Goal: Task Accomplishment & Management: Manage account settings

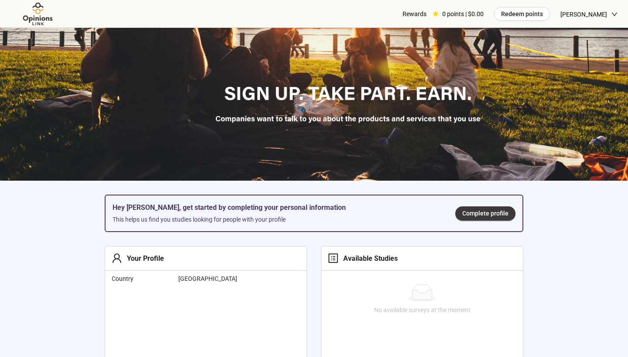
scroll to position [271, 0]
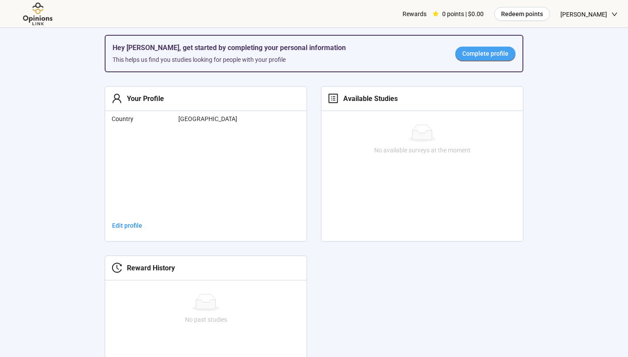
click at [478, 55] on span "Complete profile" at bounding box center [485, 54] width 46 height 10
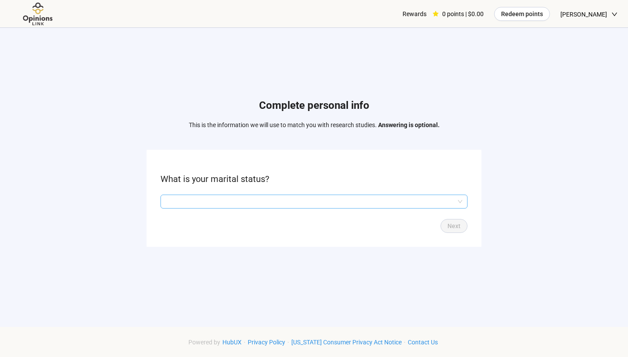
click at [245, 207] on input "search" at bounding box center [314, 201] width 296 height 13
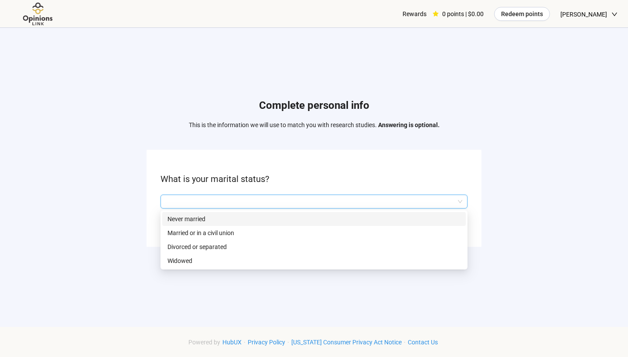
click at [233, 221] on p "Never married" at bounding box center [313, 219] width 293 height 10
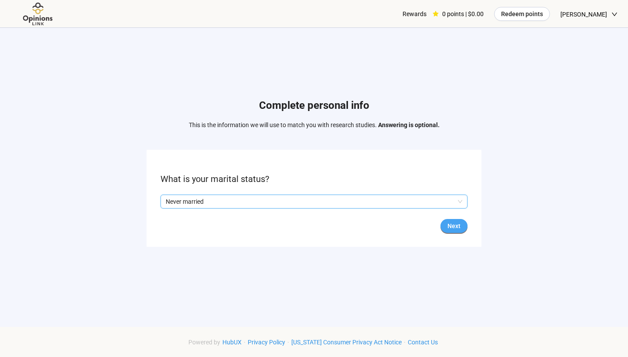
click at [451, 222] on span "Next" at bounding box center [453, 226] width 13 height 10
click at [322, 204] on input "search" at bounding box center [314, 201] width 296 height 13
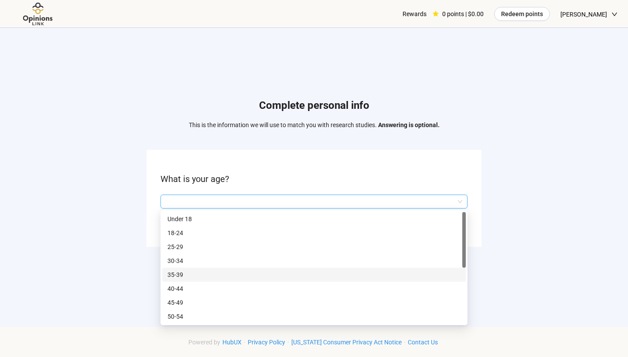
click at [281, 272] on p "35-39" at bounding box center [313, 275] width 293 height 10
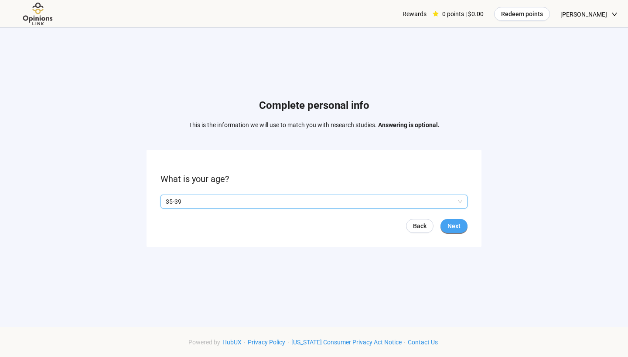
click at [450, 224] on span "Next" at bounding box center [453, 226] width 13 height 10
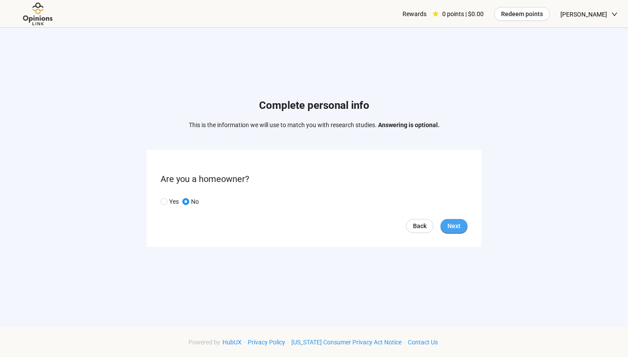
click at [455, 222] on span "Next" at bounding box center [453, 226] width 13 height 10
click at [285, 204] on input "search" at bounding box center [314, 201] width 296 height 13
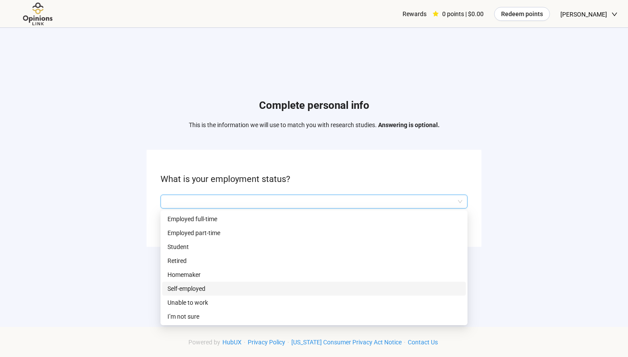
click at [233, 283] on div "Self-employed" at bounding box center [313, 289] width 303 height 14
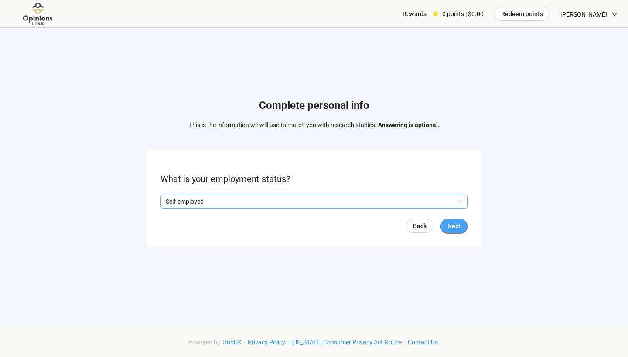
click at [449, 229] on span "Next" at bounding box center [453, 226] width 13 height 10
click at [313, 204] on input "search" at bounding box center [314, 201] width 296 height 13
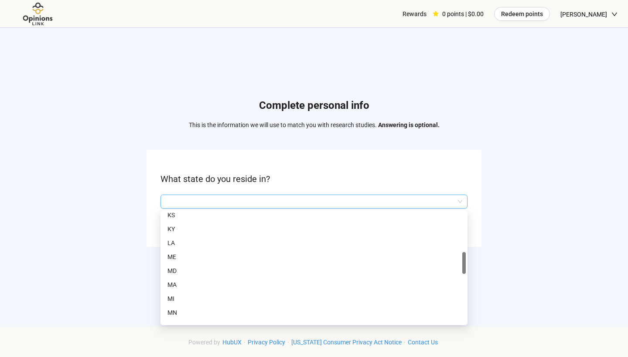
scroll to position [229, 0]
click at [217, 299] on p "MI" at bounding box center [313, 298] width 293 height 10
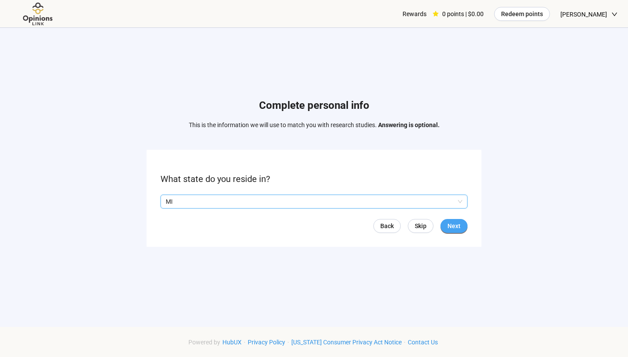
click at [459, 222] on span "Next" at bounding box center [453, 226] width 13 height 10
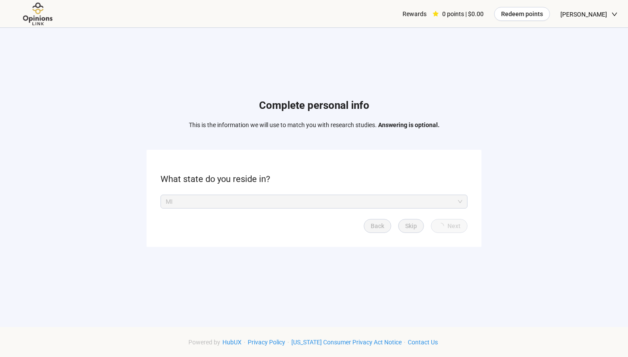
click at [459, 222] on span "Next" at bounding box center [453, 226] width 13 height 10
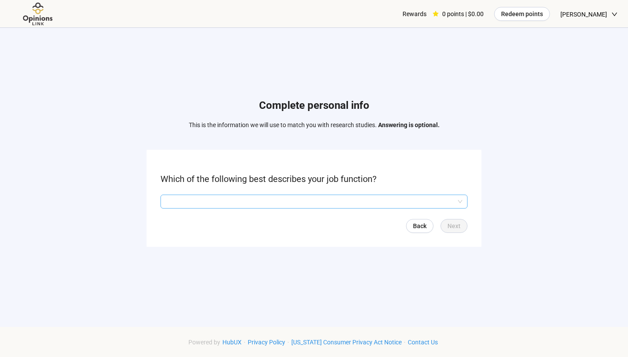
click at [352, 202] on input "search" at bounding box center [314, 201] width 296 height 13
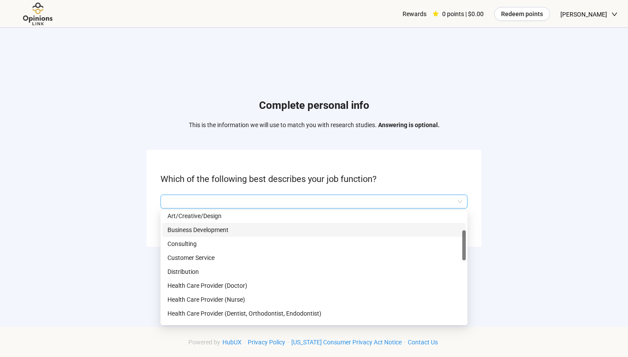
scroll to position [7, 0]
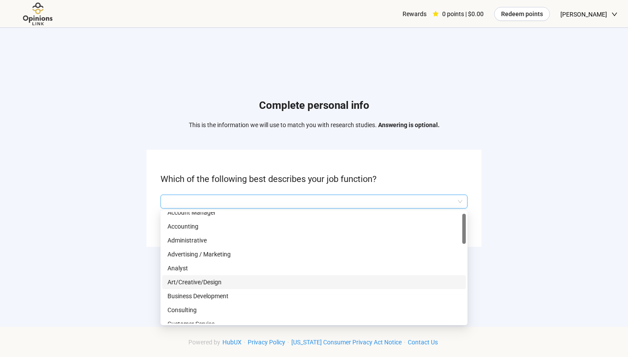
click at [276, 284] on p "Art/Creative/Design" at bounding box center [313, 283] width 293 height 10
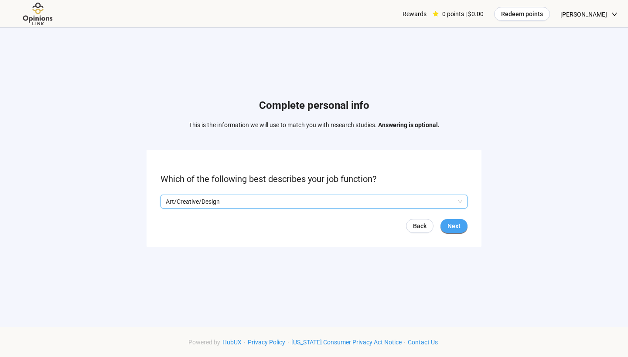
click at [451, 223] on span "Next" at bounding box center [453, 226] width 13 height 10
click at [337, 195] on input "search" at bounding box center [314, 201] width 296 height 13
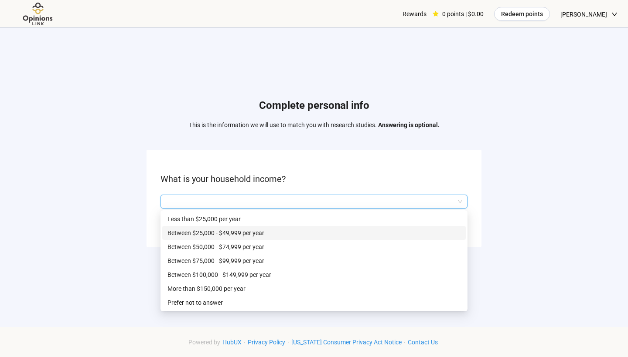
click at [303, 238] on p "Between $25,000 - $49,999 per year" at bounding box center [313, 233] width 293 height 10
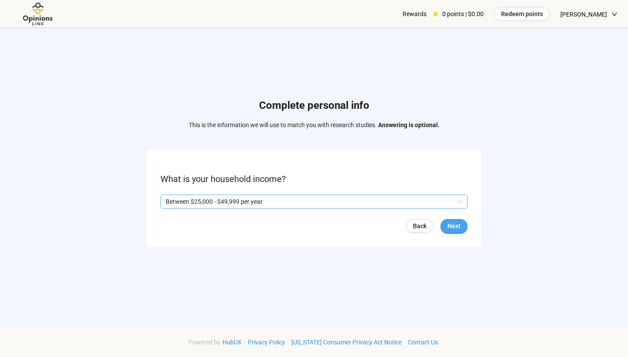
click at [457, 231] on span "Next" at bounding box center [453, 226] width 13 height 10
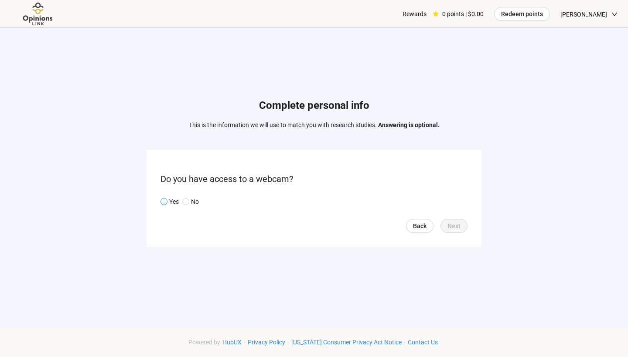
click at [167, 202] on span at bounding box center [163, 201] width 7 height 7
click at [452, 225] on span "Next" at bounding box center [453, 226] width 13 height 10
click at [395, 201] on input "search" at bounding box center [314, 201] width 296 height 13
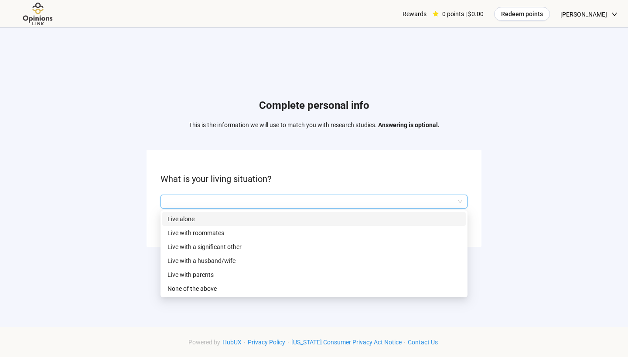
click at [348, 221] on p "Live alone" at bounding box center [313, 219] width 293 height 10
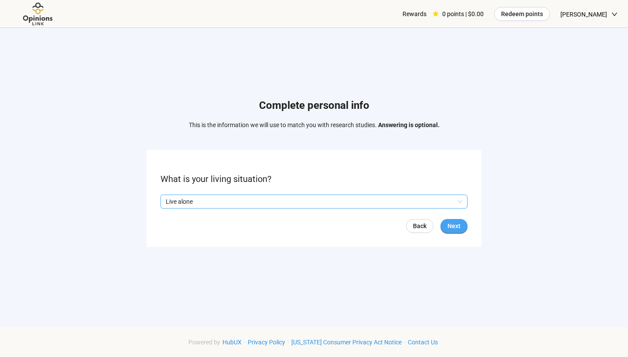
click at [455, 225] on span "Next" at bounding box center [453, 226] width 13 height 10
click at [352, 200] on input "search" at bounding box center [314, 201] width 296 height 13
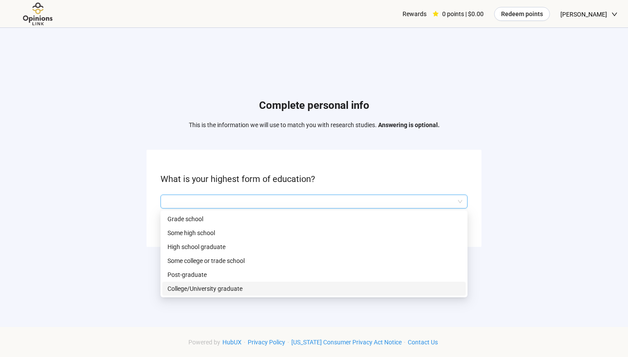
click at [266, 286] on p "College/University graduate" at bounding box center [313, 289] width 293 height 10
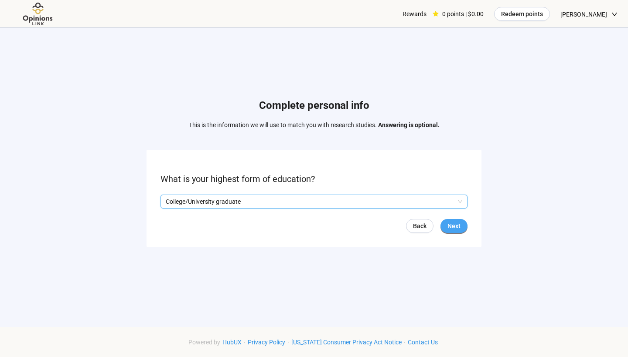
click at [449, 224] on span "Next" at bounding box center [453, 226] width 13 height 10
click at [294, 201] on input "search" at bounding box center [314, 201] width 296 height 13
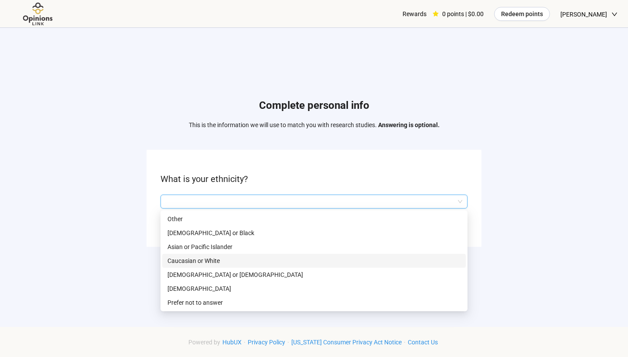
click at [262, 262] on p "Caucasian or White" at bounding box center [313, 261] width 293 height 10
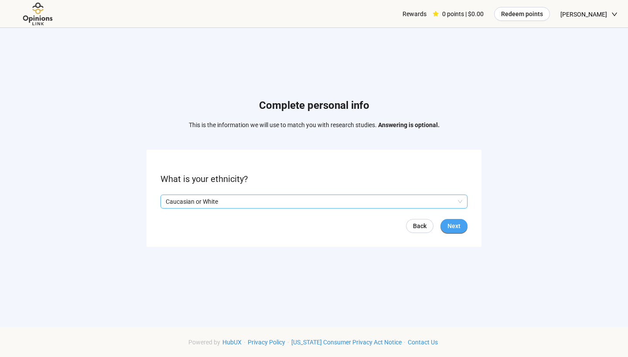
click at [452, 221] on span "Next" at bounding box center [453, 226] width 13 height 10
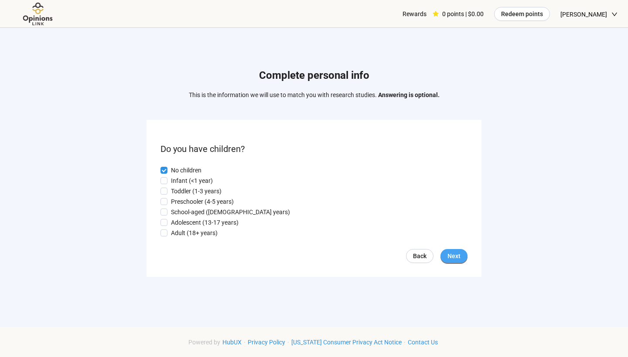
click at [460, 256] on button "Next" at bounding box center [453, 256] width 27 height 14
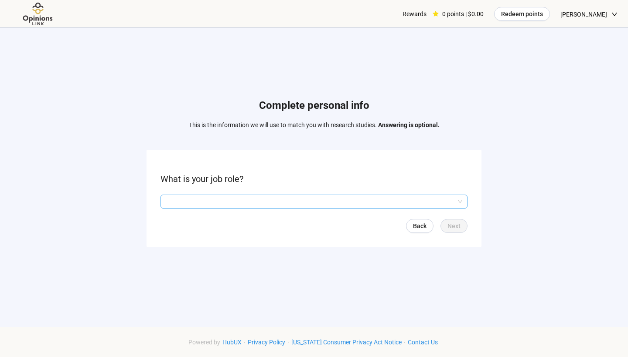
click at [269, 205] on input "search" at bounding box center [314, 201] width 296 height 13
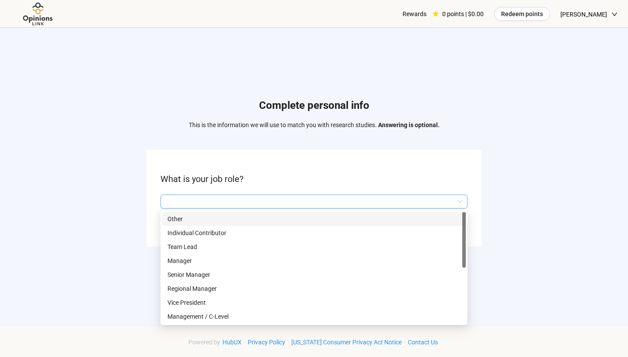
click at [246, 204] on input "search" at bounding box center [314, 201] width 296 height 13
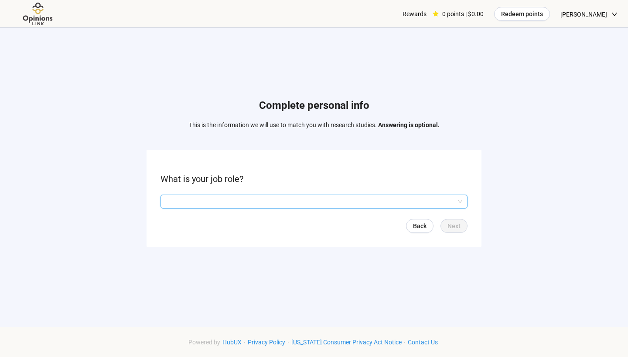
click at [246, 204] on input "search" at bounding box center [314, 201] width 296 height 13
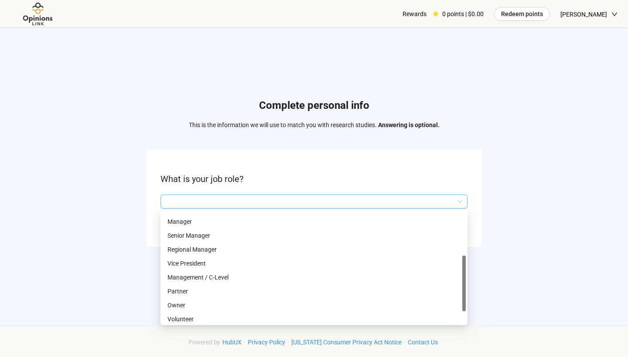
scroll to position [44, 0]
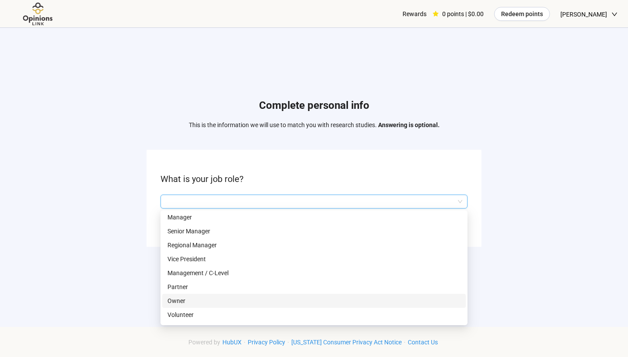
click at [237, 305] on p "Owner" at bounding box center [313, 301] width 293 height 10
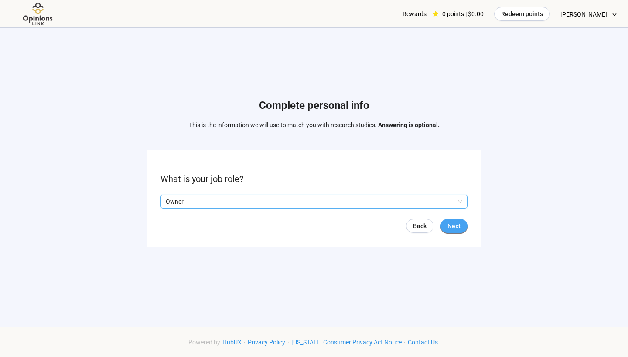
click at [449, 230] on span "Next" at bounding box center [453, 226] width 13 height 10
click at [368, 204] on input "search" at bounding box center [314, 201] width 296 height 13
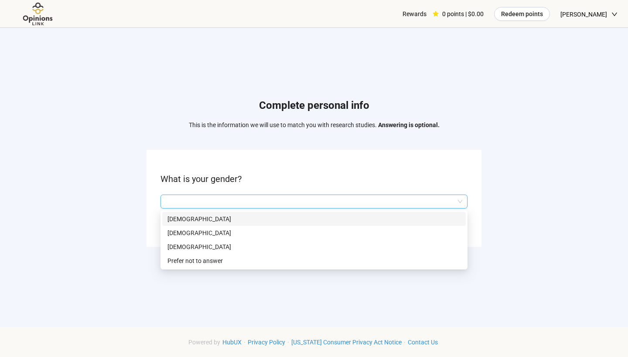
click at [306, 220] on p "[DEMOGRAPHIC_DATA]" at bounding box center [313, 219] width 293 height 10
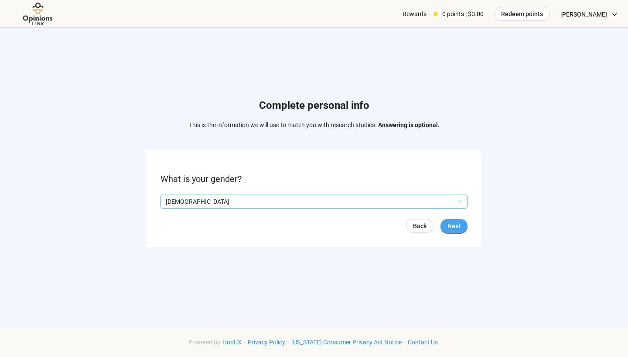
click at [455, 230] on span "Next" at bounding box center [453, 226] width 13 height 10
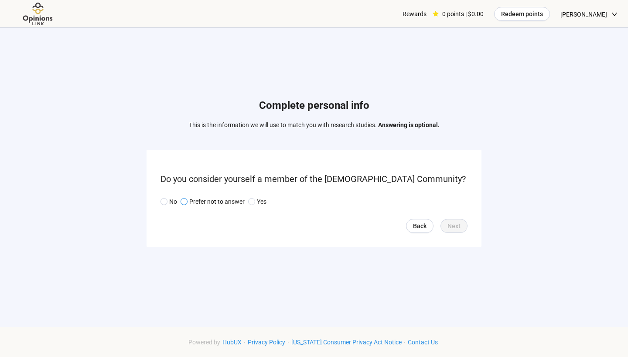
click at [201, 199] on p "Prefer not to answer" at bounding box center [216, 202] width 55 height 10
click at [453, 223] on span "Next" at bounding box center [453, 226] width 13 height 10
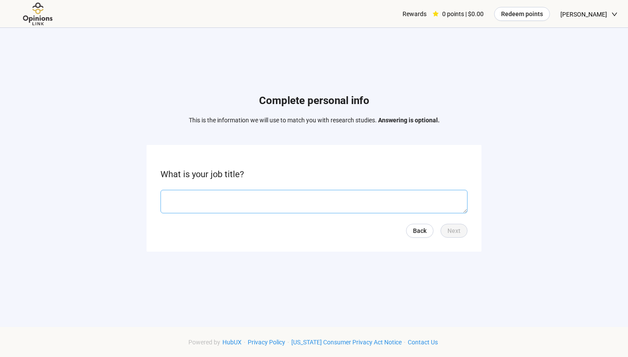
click at [316, 198] on textarea at bounding box center [313, 202] width 307 height 24
type textarea "**********"
click at [447, 231] on button "Next" at bounding box center [453, 231] width 27 height 14
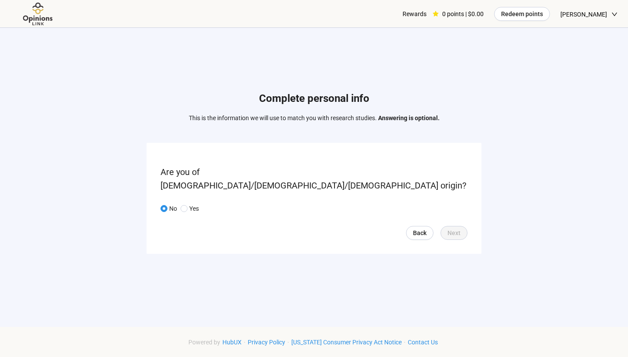
click at [315, 228] on div "Back Next" at bounding box center [313, 233] width 307 height 14
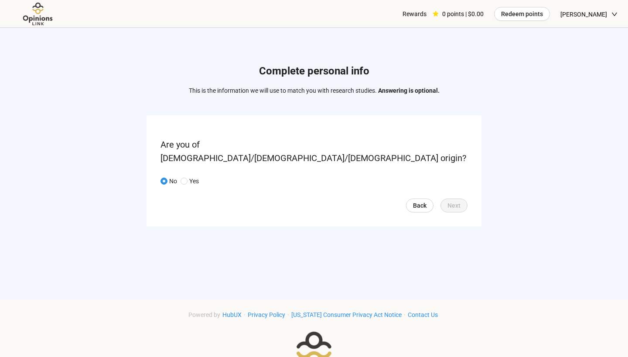
scroll to position [28, 0]
click at [418, 200] on span "Back" at bounding box center [420, 205] width 14 height 10
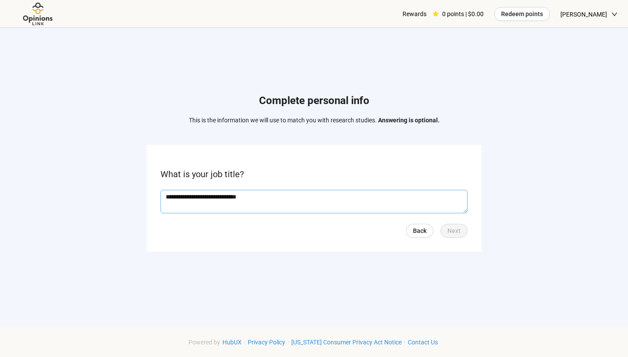
click at [363, 208] on textarea "**********" at bounding box center [313, 202] width 307 height 24
click at [451, 233] on span "Next" at bounding box center [453, 231] width 13 height 10
click at [363, 192] on textarea "**********" at bounding box center [313, 202] width 307 height 24
type textarea "**********"
click at [461, 232] on button "Next" at bounding box center [453, 231] width 27 height 14
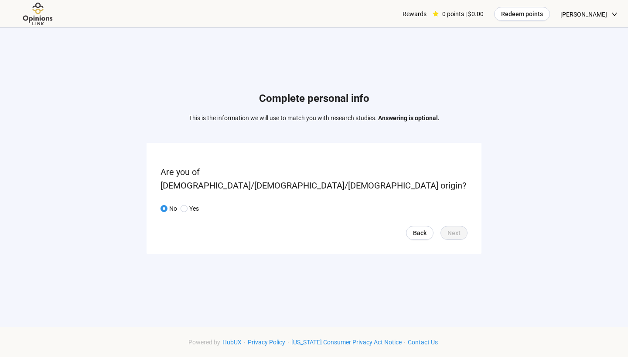
click at [275, 204] on div "No Yes" at bounding box center [313, 209] width 307 height 10
click at [464, 226] on button "Next" at bounding box center [453, 233] width 27 height 14
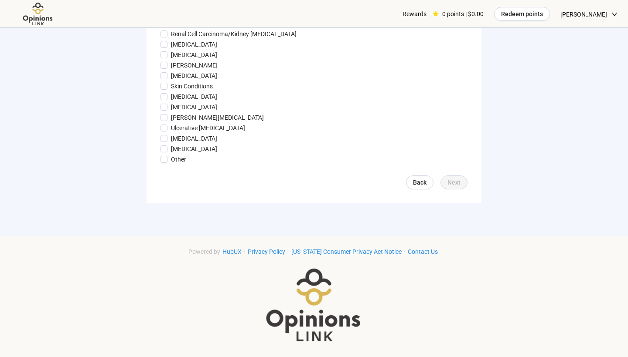
scroll to position [959, 0]
click at [450, 183] on span "Next" at bounding box center [453, 184] width 13 height 10
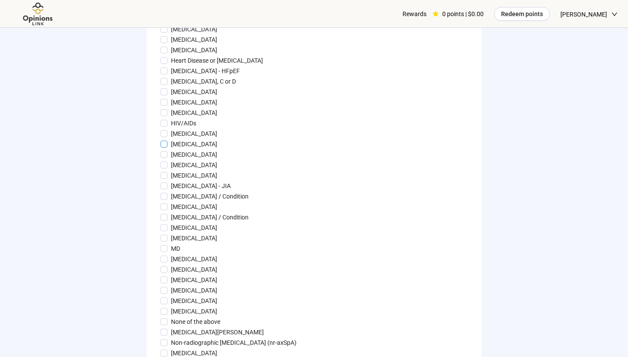
scroll to position [0, 0]
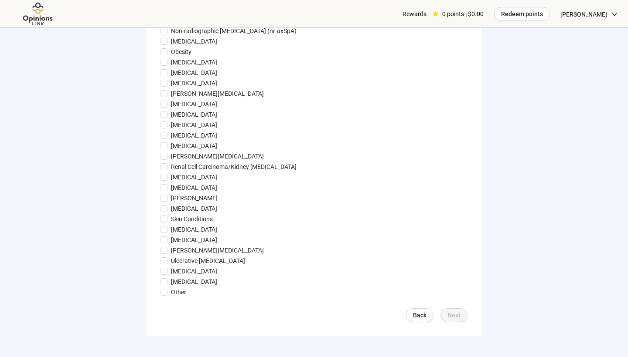
click at [450, 316] on span "Next" at bounding box center [453, 316] width 13 height 10
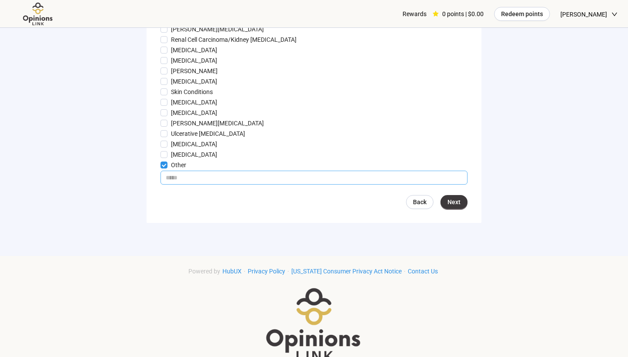
click at [206, 176] on input "text" at bounding box center [313, 178] width 307 height 14
type input "*"
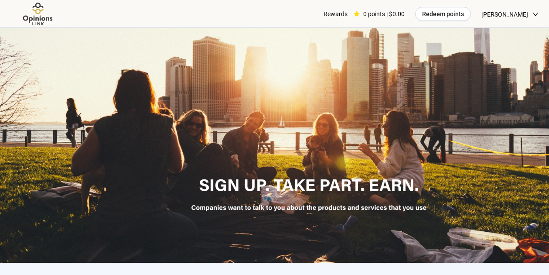
click at [514, 14] on span "[PERSON_NAME]" at bounding box center [504, 14] width 47 height 28
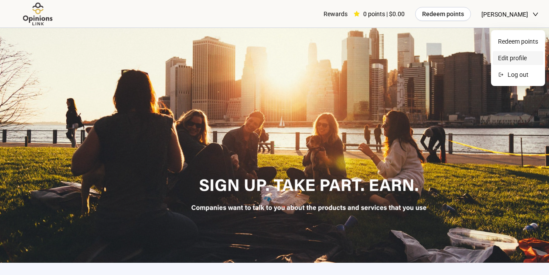
click at [514, 58] on span "Edit profile" at bounding box center [518, 58] width 40 height 10
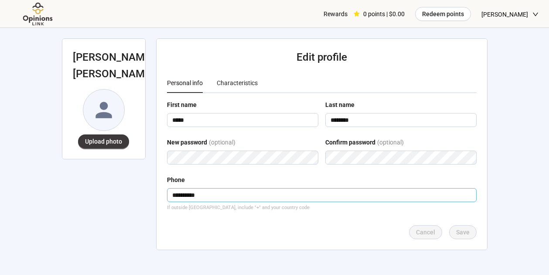
drag, startPoint x: 234, startPoint y: 195, endPoint x: 177, endPoint y: 195, distance: 56.7
type input "*"
type input "**********"
click at [468, 234] on span "Save" at bounding box center [463, 232] width 14 height 10
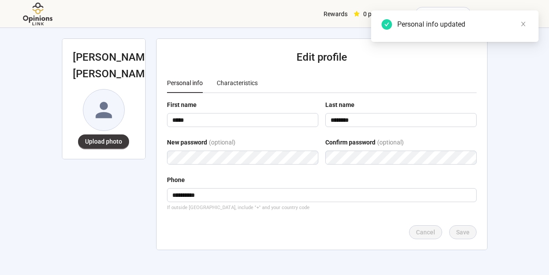
click at [528, 24] on div "Personal info updated" at bounding box center [454, 25] width 167 height 31
type input "*******"
click at [459, 234] on span "Save" at bounding box center [463, 232] width 14 height 10
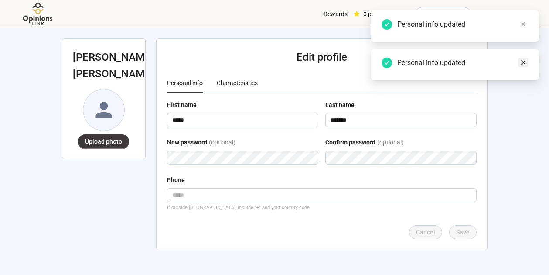
click at [524, 61] on icon "close" at bounding box center [523, 62] width 6 height 6
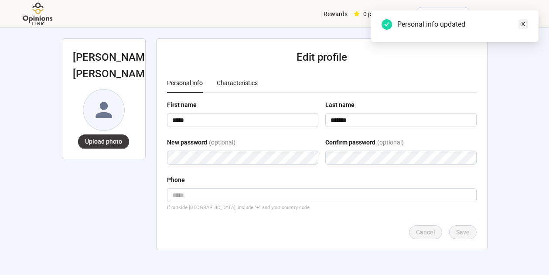
click at [525, 24] on icon "close" at bounding box center [523, 24] width 6 height 6
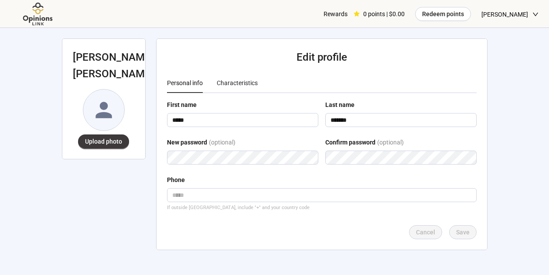
click at [504, 18] on span "[PERSON_NAME]" at bounding box center [504, 14] width 47 height 28
